Goal: Task Accomplishment & Management: Complete application form

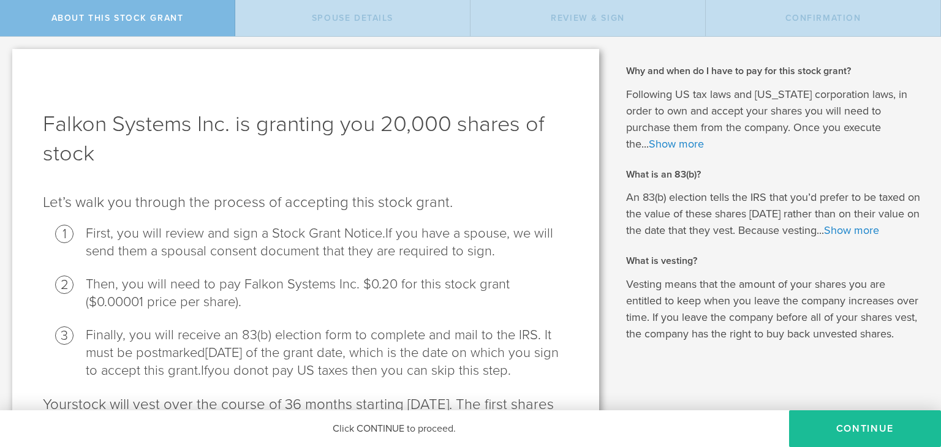
scroll to position [119, 0]
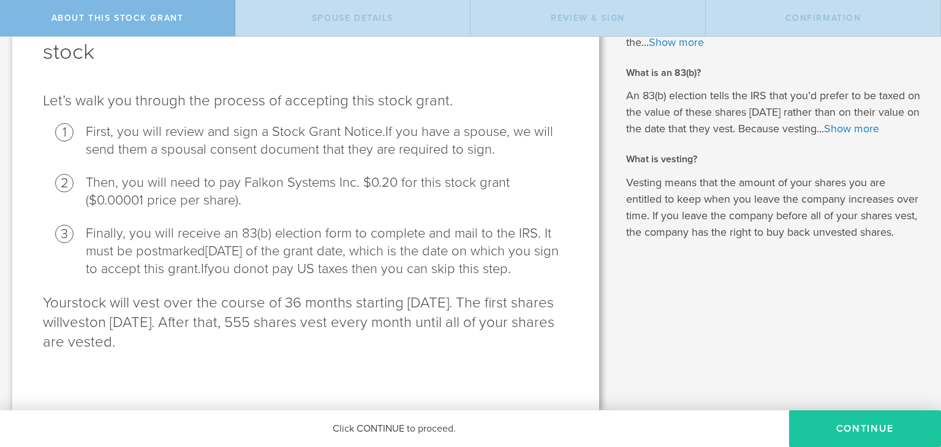
click at [850, 420] on button "CONTINUE" at bounding box center [865, 428] width 152 height 37
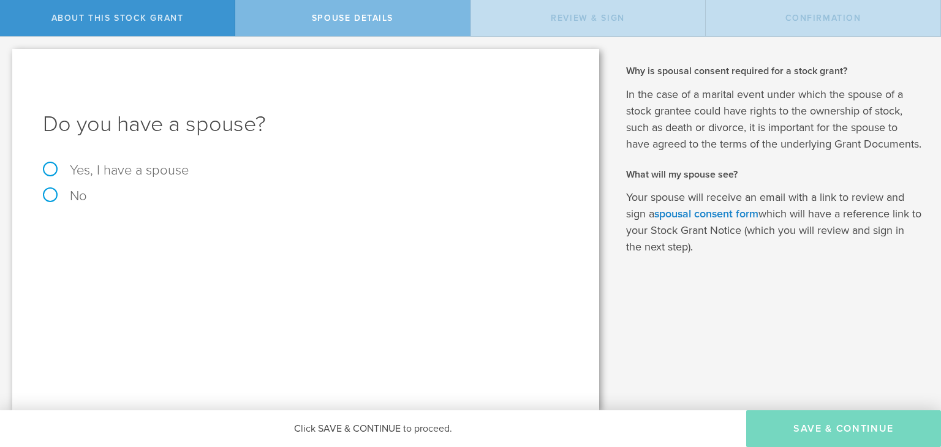
scroll to position [0, 0]
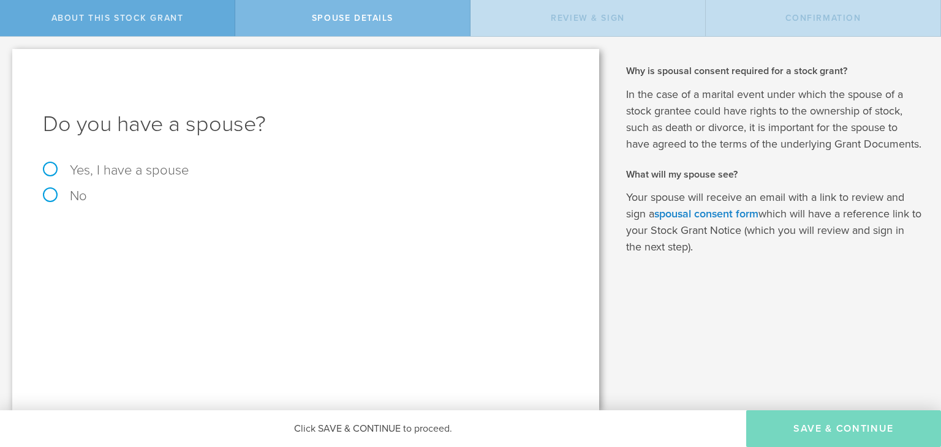
click at [167, 26] on div "About this stock grant" at bounding box center [117, 18] width 235 height 36
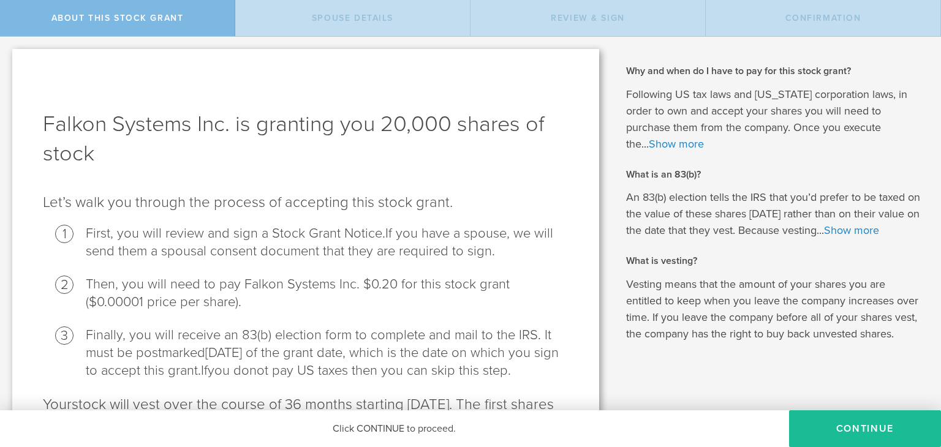
scroll to position [119, 0]
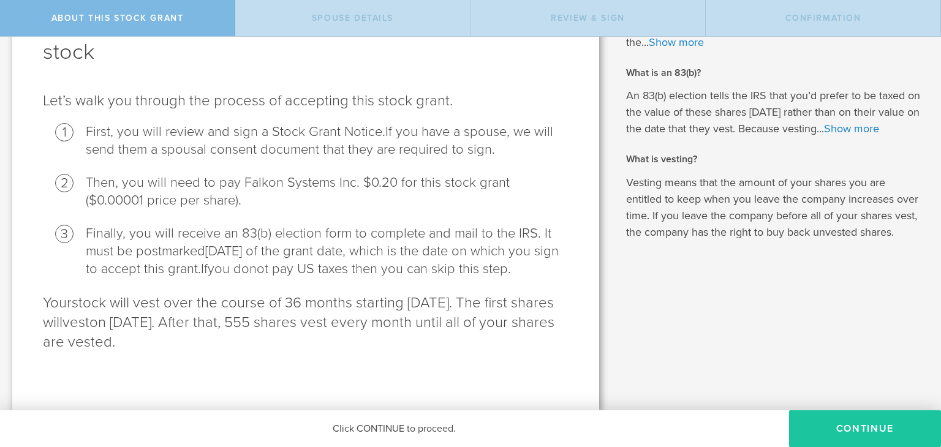
click at [838, 429] on button "CONTINUE" at bounding box center [865, 428] width 152 height 37
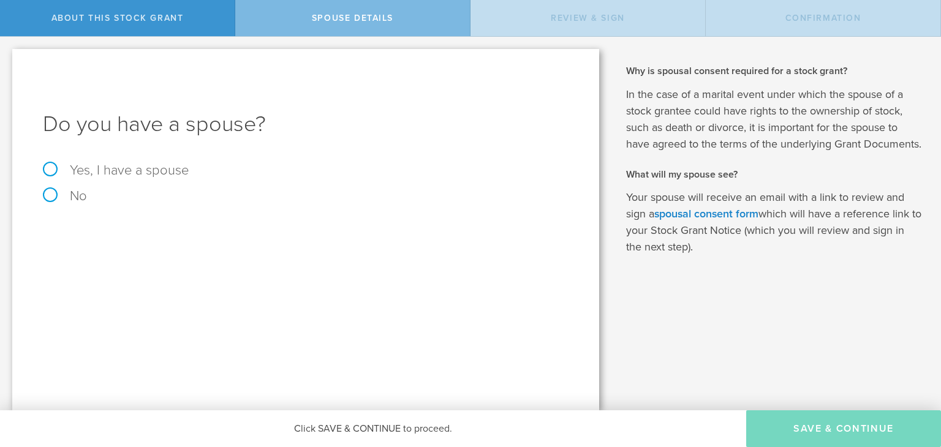
click at [54, 192] on label "No" at bounding box center [306, 195] width 526 height 13
click at [8, 56] on input "No" at bounding box center [4, 47] width 8 height 20
radio input "true"
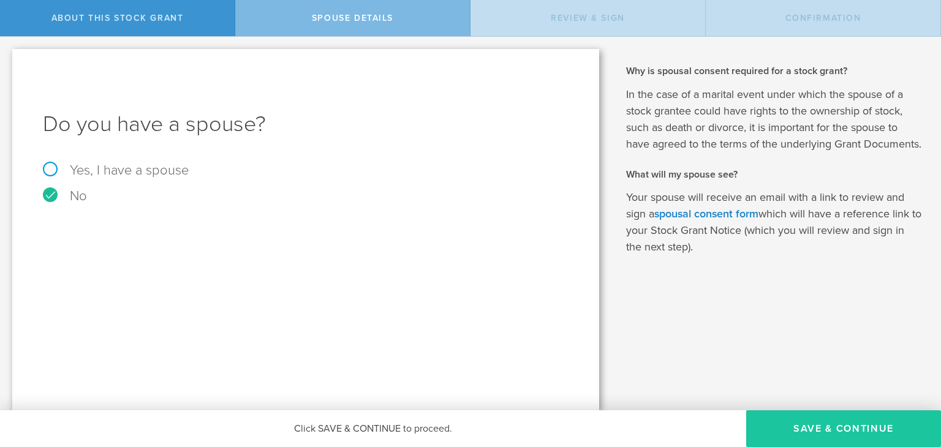
click at [808, 419] on button "Save & Continue" at bounding box center [843, 428] width 195 height 37
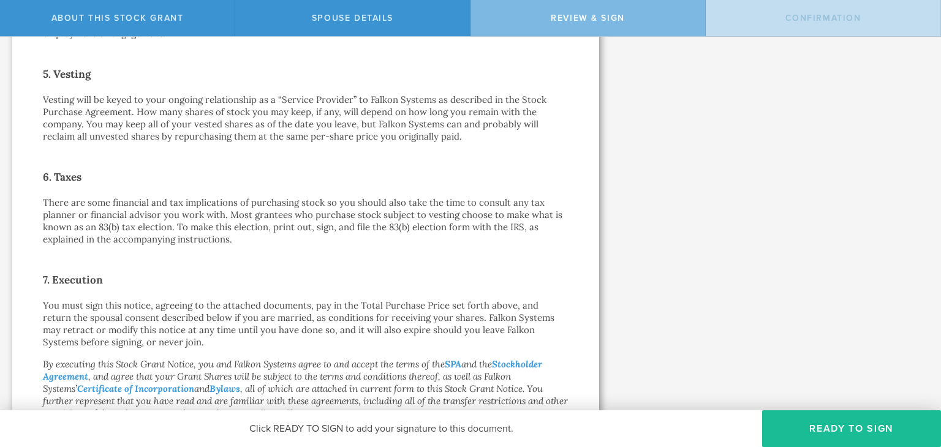
scroll to position [935, 0]
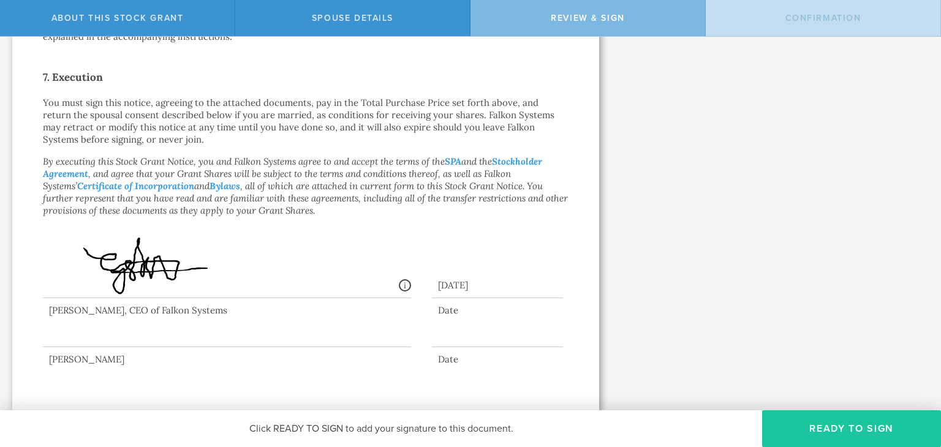
click at [818, 432] on button "Ready to Sign" at bounding box center [851, 428] width 179 height 37
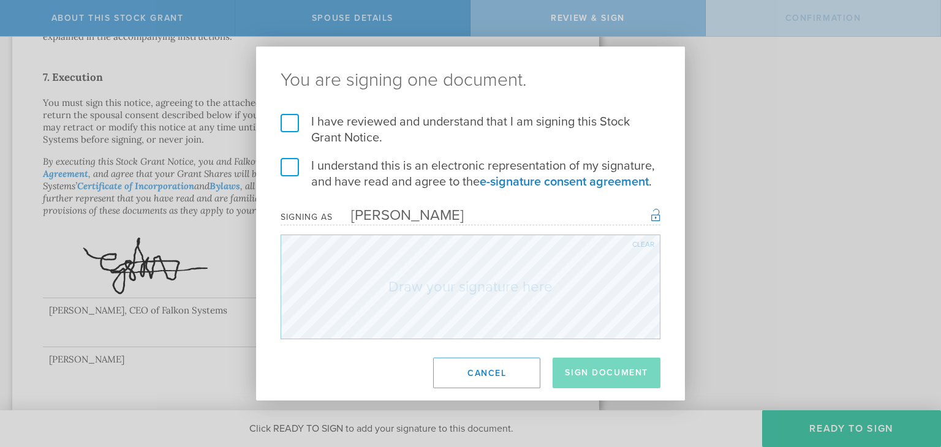
click at [294, 123] on label "I have reviewed and understand that I am signing this Stock Grant Notice." at bounding box center [471, 130] width 380 height 32
click at [0, 0] on input "I have reviewed and understand that I am signing this Stock Grant Notice." at bounding box center [0, 0] width 0 height 0
click at [299, 167] on label "I understand this is an electronic representation of my signature, and have rea…" at bounding box center [471, 174] width 380 height 32
click at [0, 0] on input "I understand this is an electronic representation of my signature, and have rea…" at bounding box center [0, 0] width 0 height 0
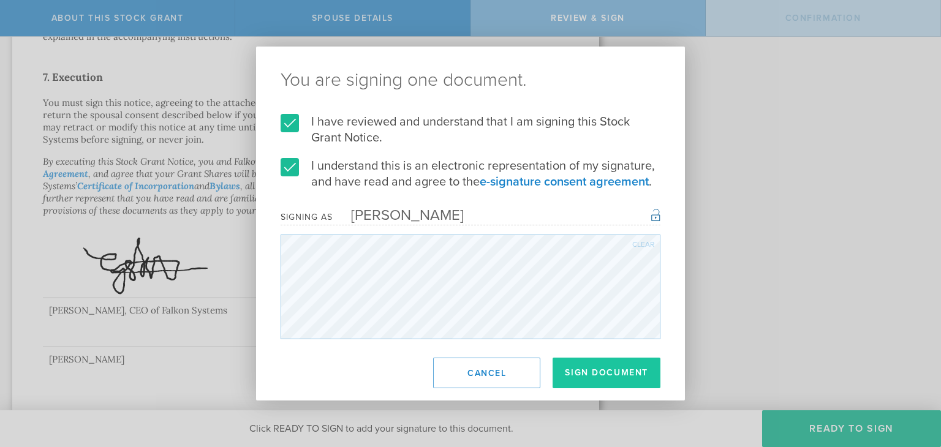
click at [592, 372] on button "Sign Document" at bounding box center [606, 373] width 108 height 31
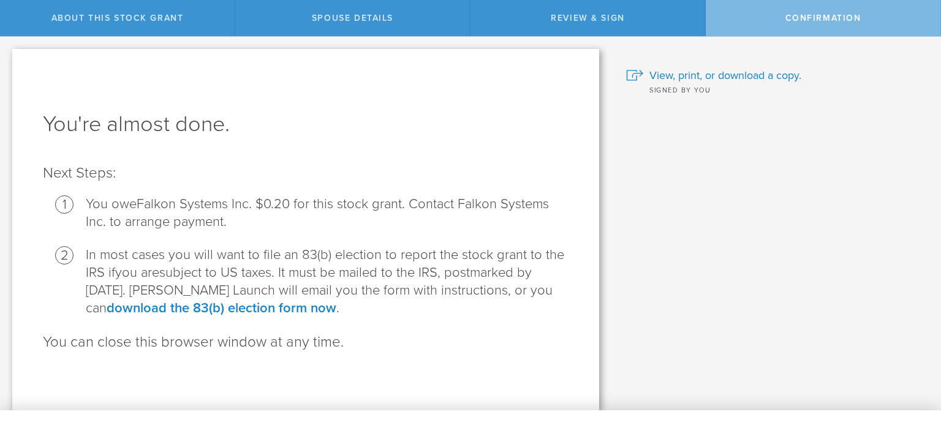
scroll to position [0, 0]
click at [731, 77] on span "View, print, or download a copy." at bounding box center [725, 75] width 152 height 16
